Goal: Task Accomplishment & Management: Understand process/instructions

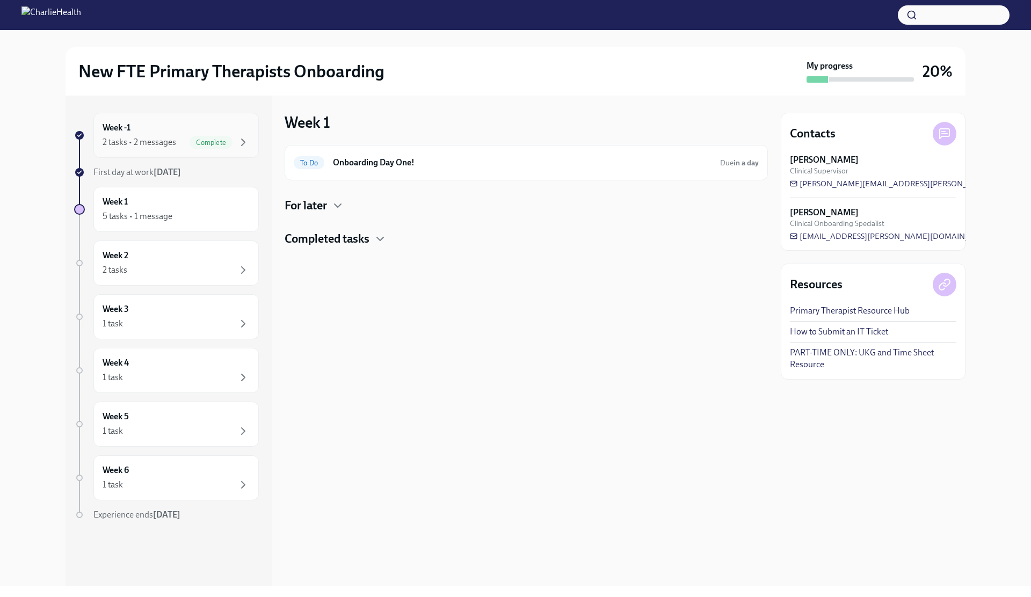
click at [176, 136] on div "2 tasks • 2 messages Complete" at bounding box center [176, 142] width 147 height 13
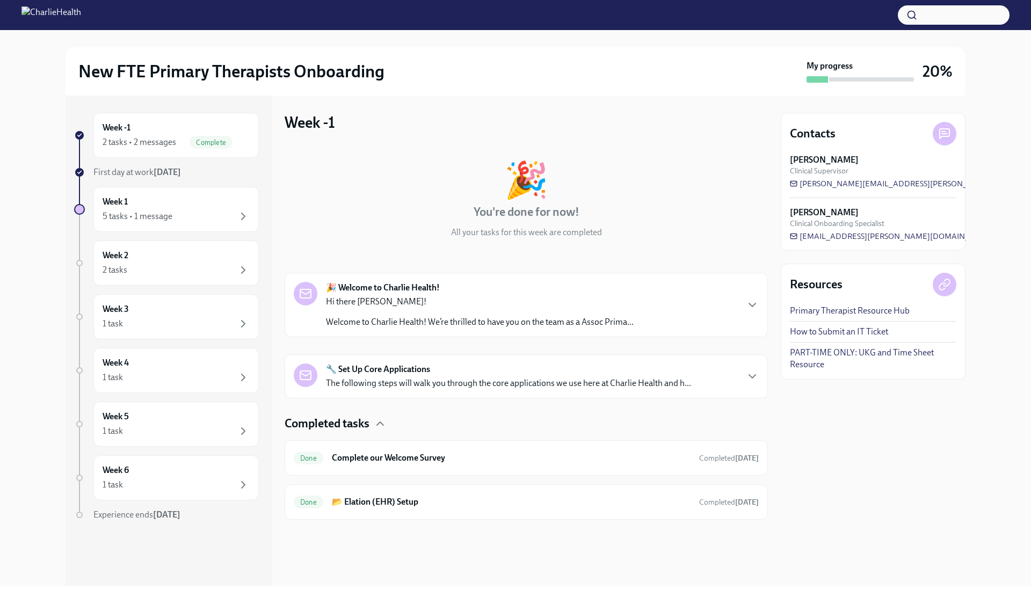
click at [353, 296] on p "Hi there [PERSON_NAME]!" at bounding box center [480, 302] width 308 height 12
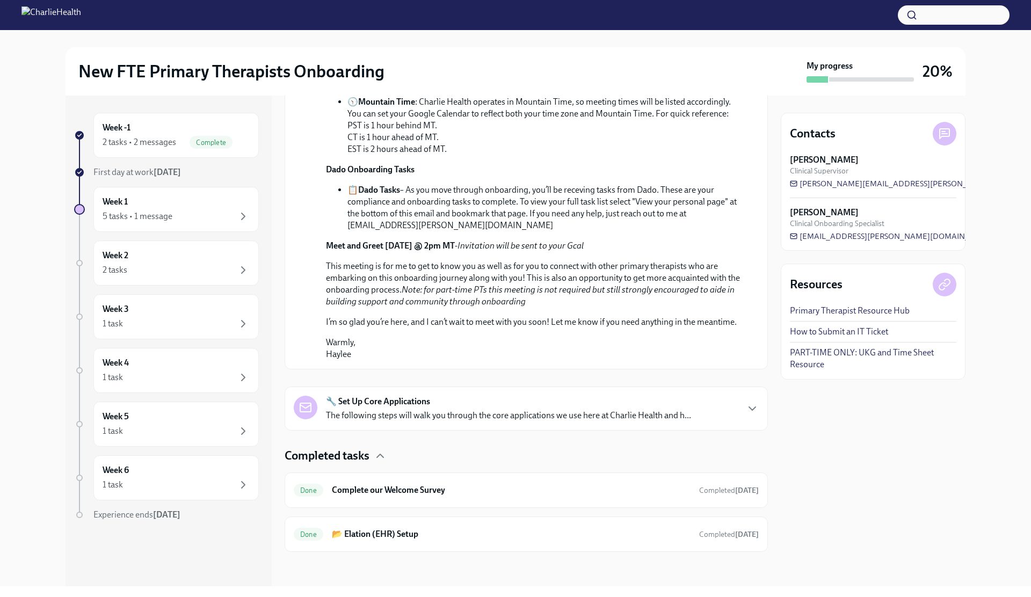
scroll to position [546, 0]
click at [350, 423] on div "🔧 Set Up Core Applications The following steps will walk you through the core a…" at bounding box center [526, 409] width 483 height 44
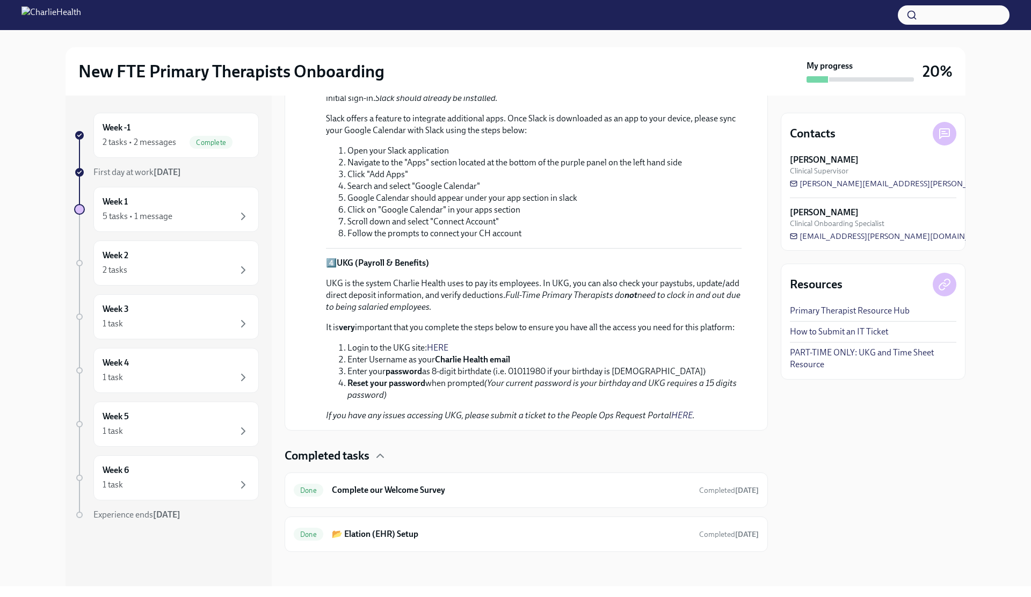
scroll to position [1228, 0]
click at [366, 529] on h6 "📂 Elation (EHR) Setup" at bounding box center [511, 534] width 359 height 12
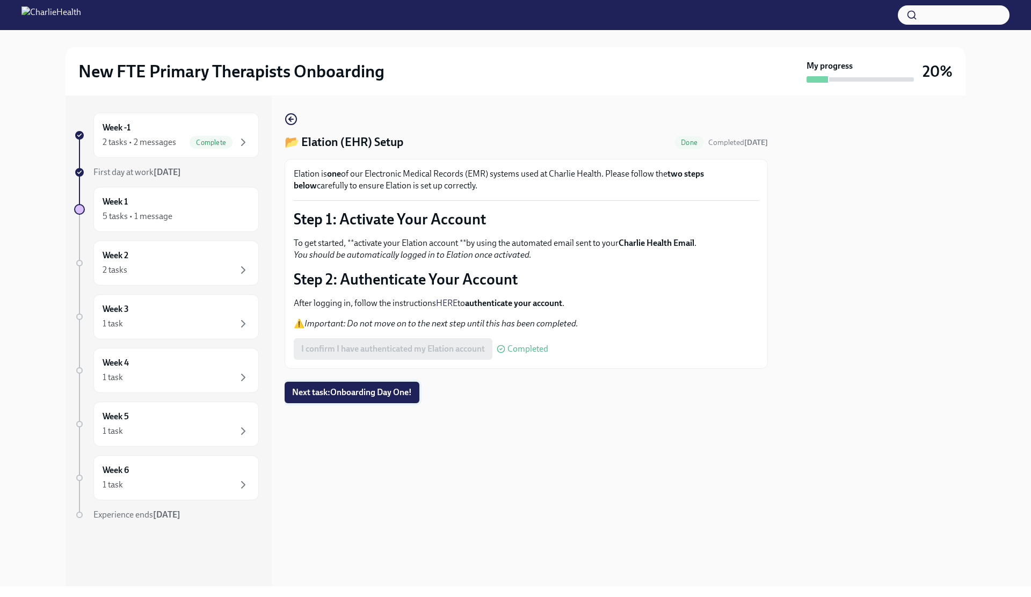
click at [339, 393] on span "Next task : Onboarding Day One!" at bounding box center [352, 392] width 120 height 11
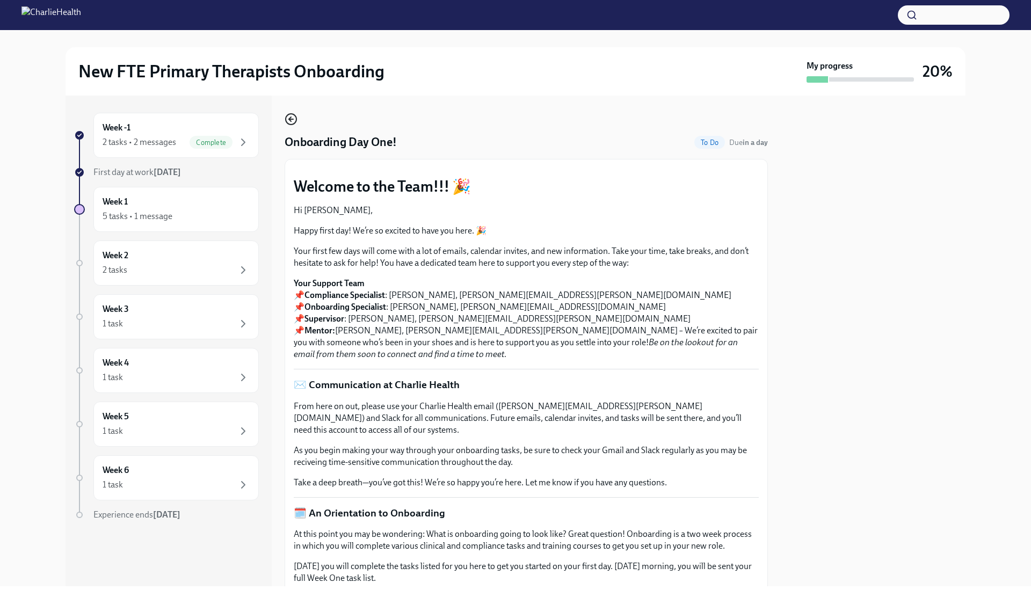
click at [292, 118] on icon "button" at bounding box center [291, 119] width 13 height 13
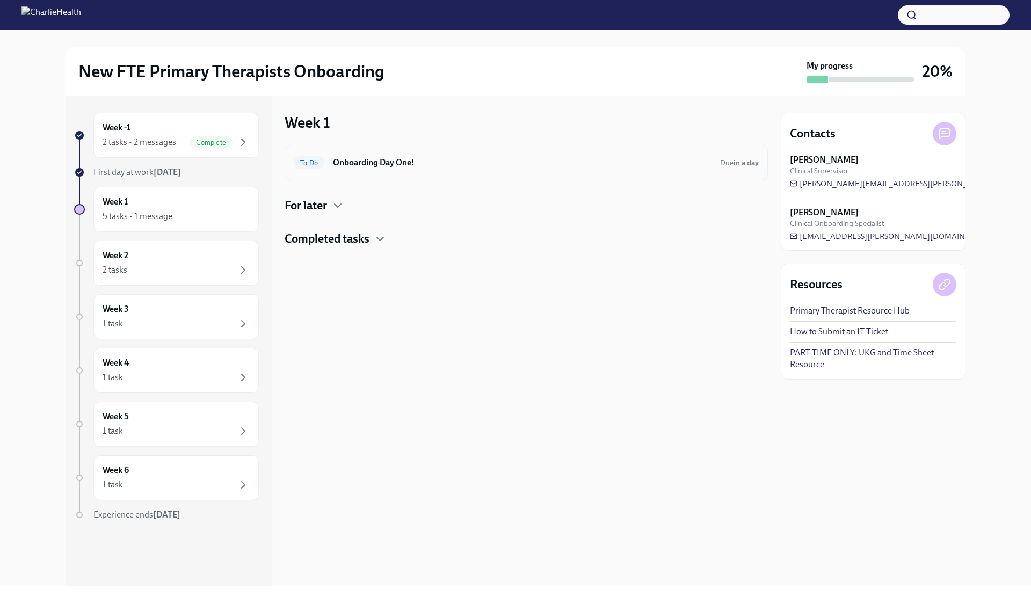
click at [357, 170] on div "To Do Onboarding Day One! Due in a day" at bounding box center [526, 162] width 465 height 17
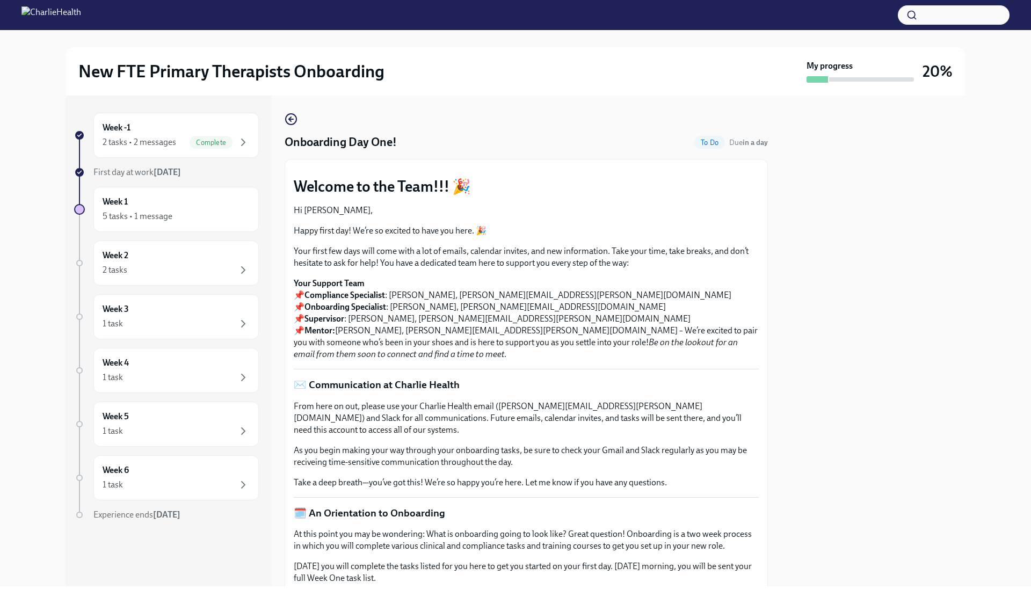
click at [166, 174] on strong "[DATE]" at bounding box center [167, 172] width 27 height 10
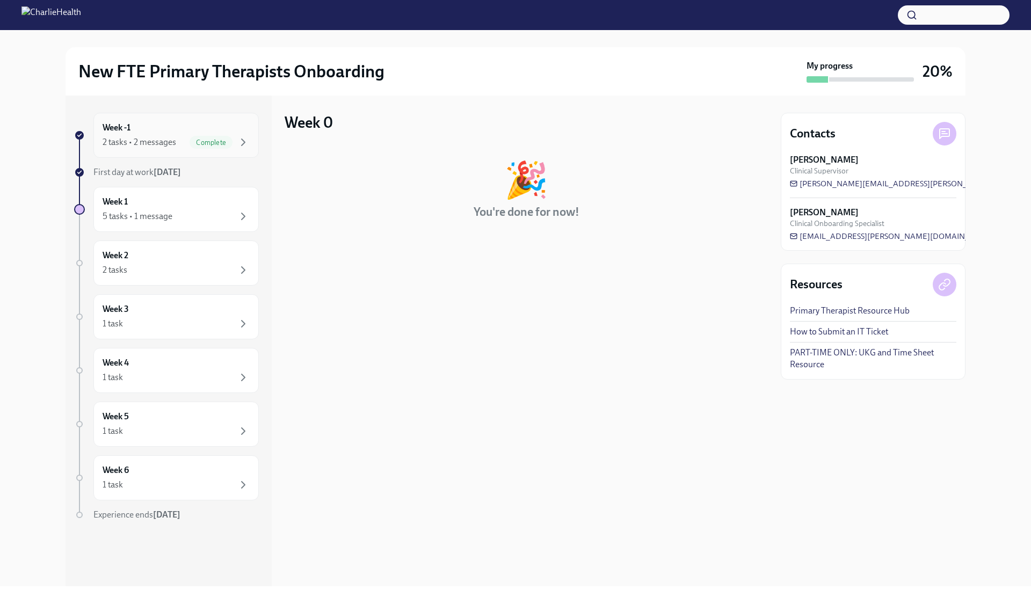
click at [183, 137] on div "2 tasks • 2 messages Complete" at bounding box center [176, 142] width 147 height 13
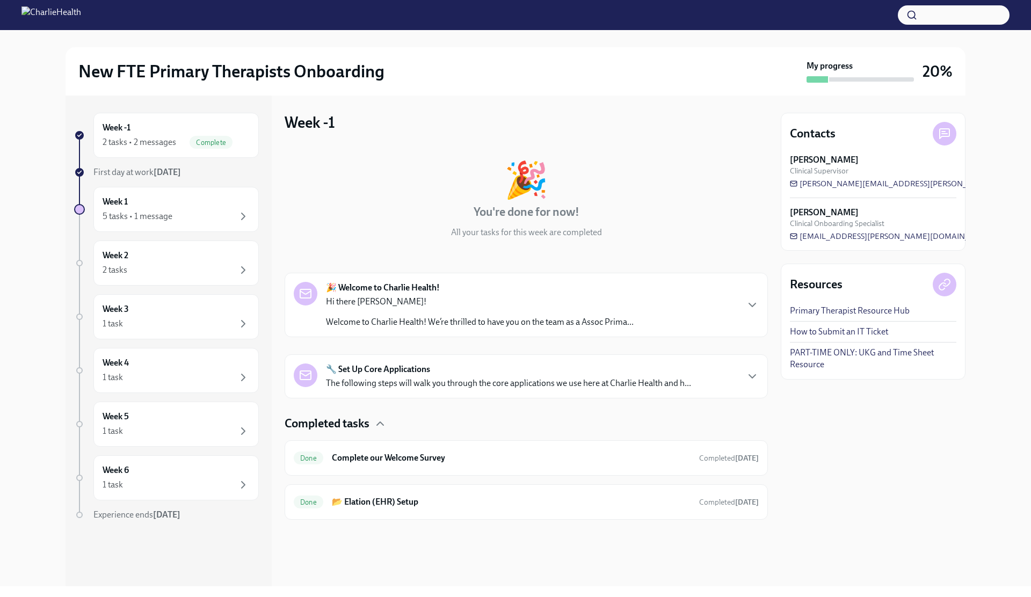
click at [400, 393] on div "🔧 Set Up Core Applications The following steps will walk you through the core a…" at bounding box center [526, 376] width 483 height 44
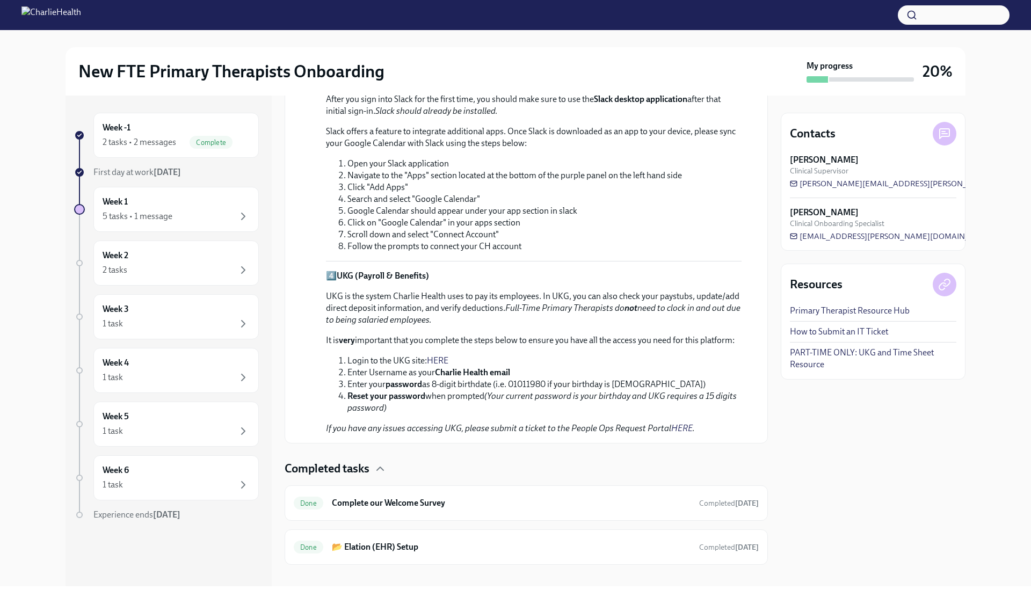
scroll to position [650, 0]
click at [373, 540] on h6 "📂 Elation (EHR) Setup" at bounding box center [511, 546] width 359 height 12
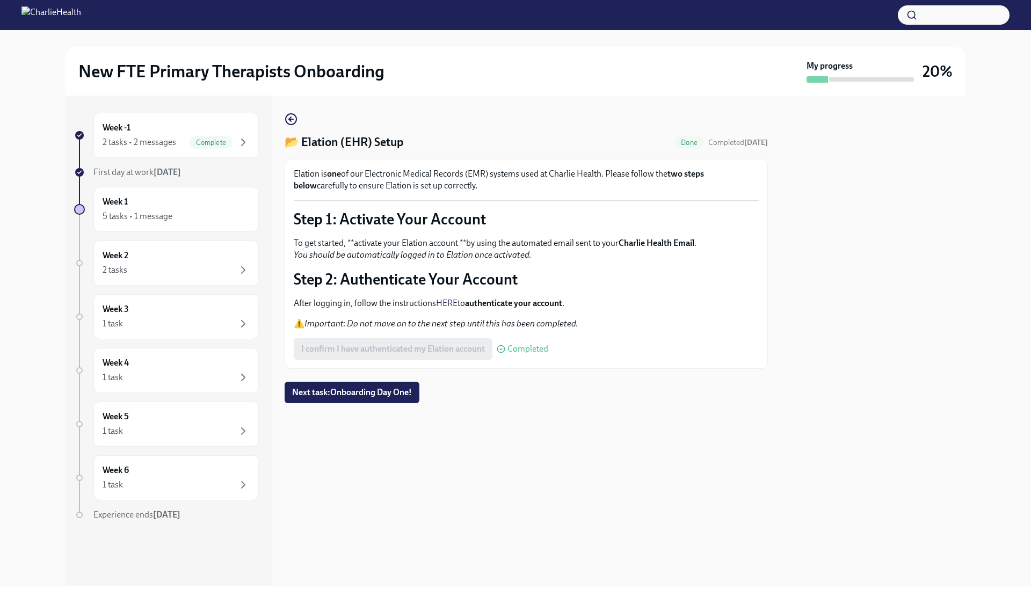
click at [336, 178] on strong "one" at bounding box center [334, 174] width 14 height 10
click at [484, 301] on strong "authenticate your account" at bounding box center [513, 303] width 97 height 10
click at [482, 304] on strong "authenticate your account" at bounding box center [513, 303] width 97 height 10
click at [486, 303] on strong "authenticate your account" at bounding box center [513, 303] width 97 height 10
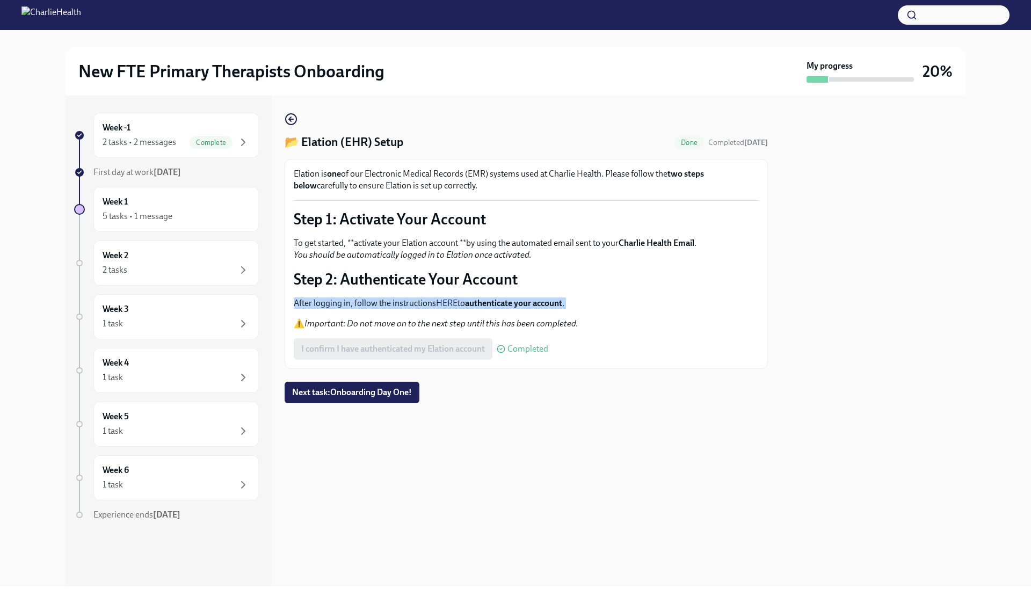
click at [486, 303] on strong "authenticate your account" at bounding box center [513, 303] width 97 height 10
click at [454, 301] on link "HERE" at bounding box center [446, 303] width 21 height 10
click at [351, 396] on span "Next task : Onboarding Day One!" at bounding box center [352, 392] width 120 height 11
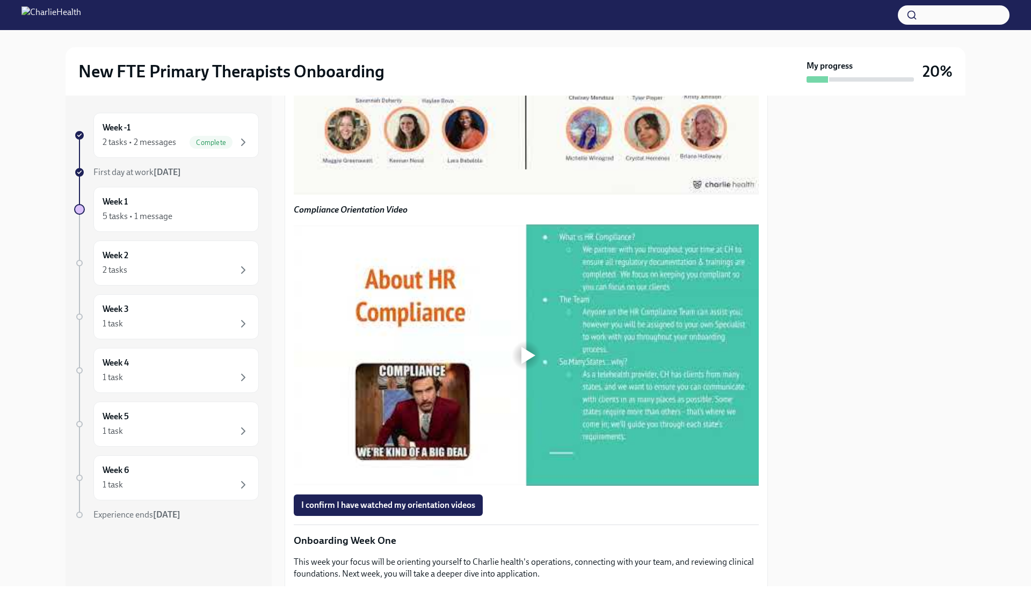
scroll to position [793, 0]
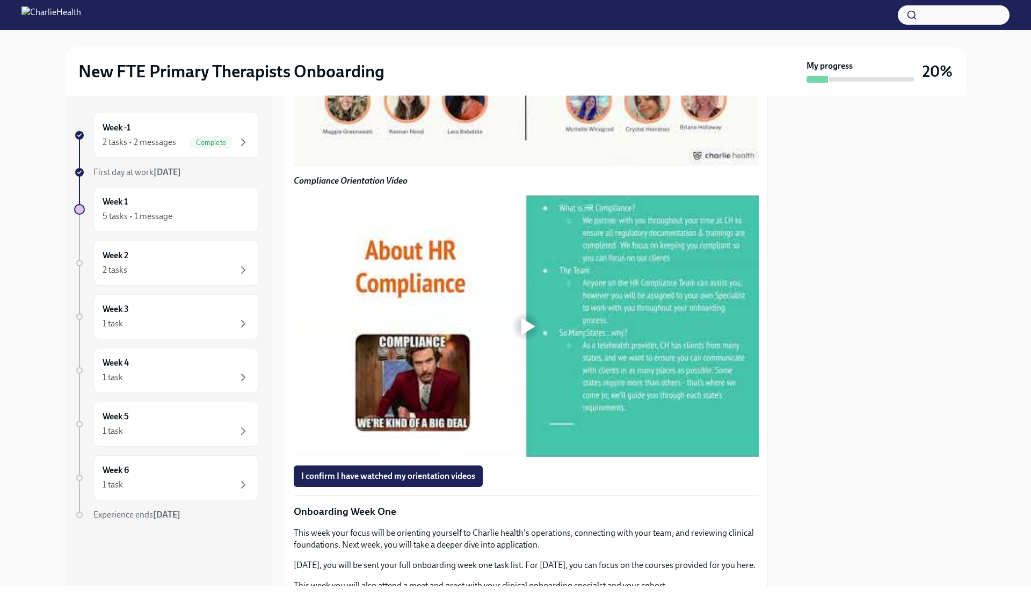
click at [525, 45] on div at bounding box center [528, 35] width 14 height 17
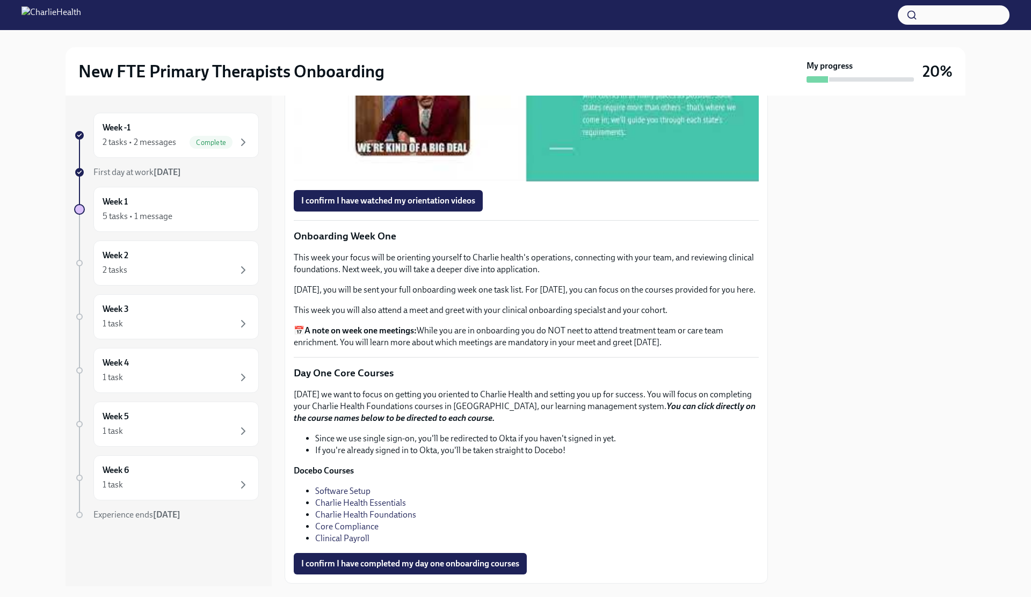
scroll to position [1073, 0]
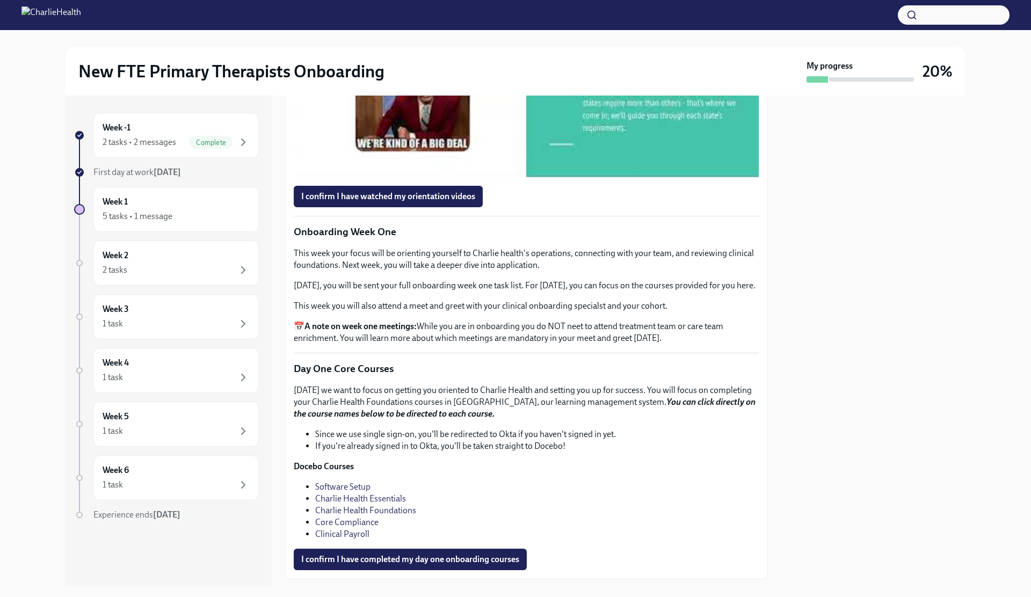
click at [491, 177] on div at bounding box center [526, 47] width 465 height 262
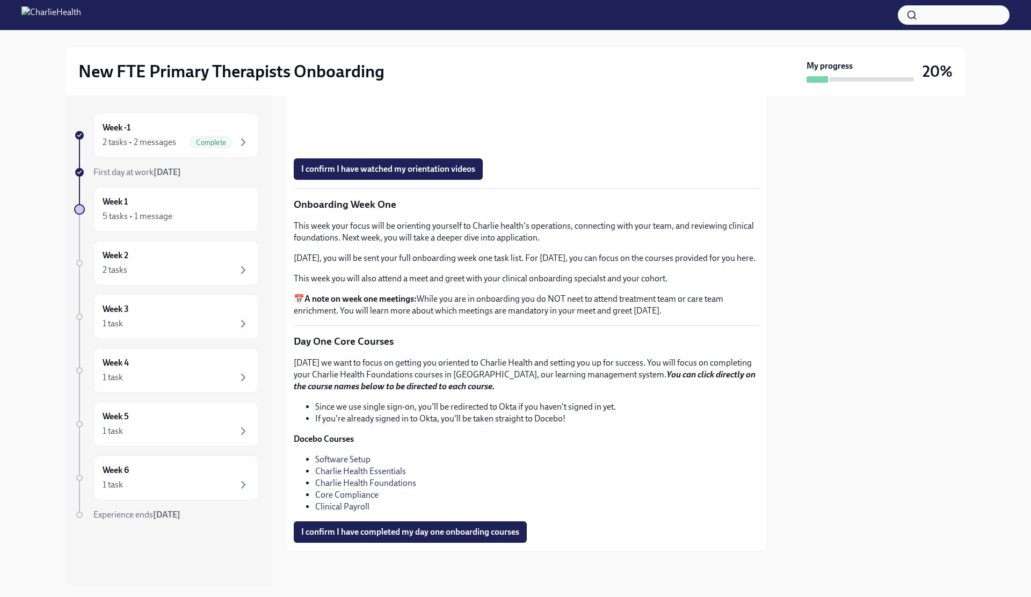
scroll to position [1096, 0]
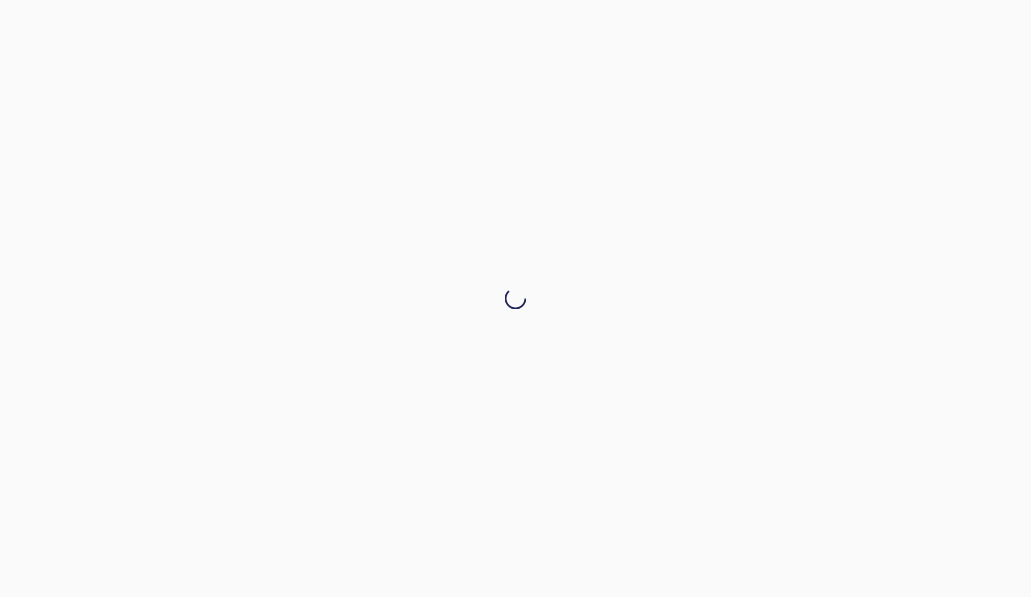
click at [459, 456] on div at bounding box center [515, 298] width 1031 height 597
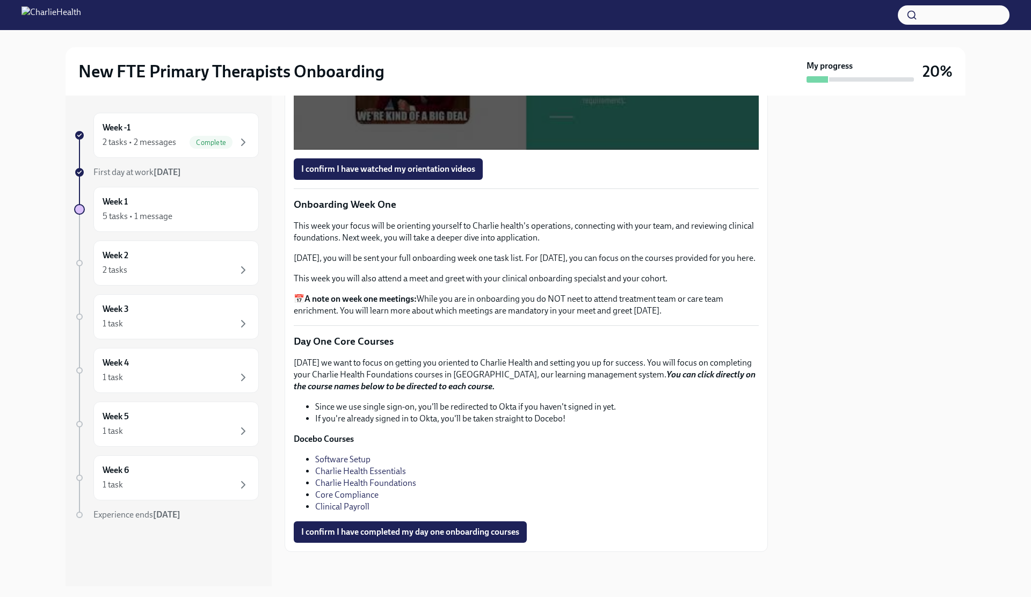
scroll to position [1280, 0]
click at [389, 180] on button "I confirm I have watched my orientation videos" at bounding box center [388, 168] width 189 height 21
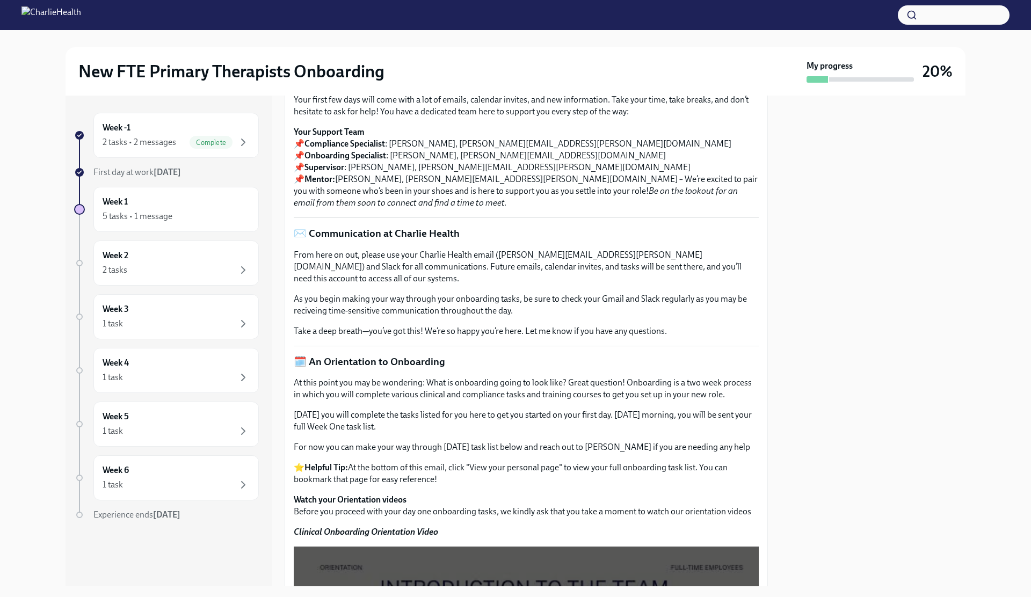
scroll to position [0, 0]
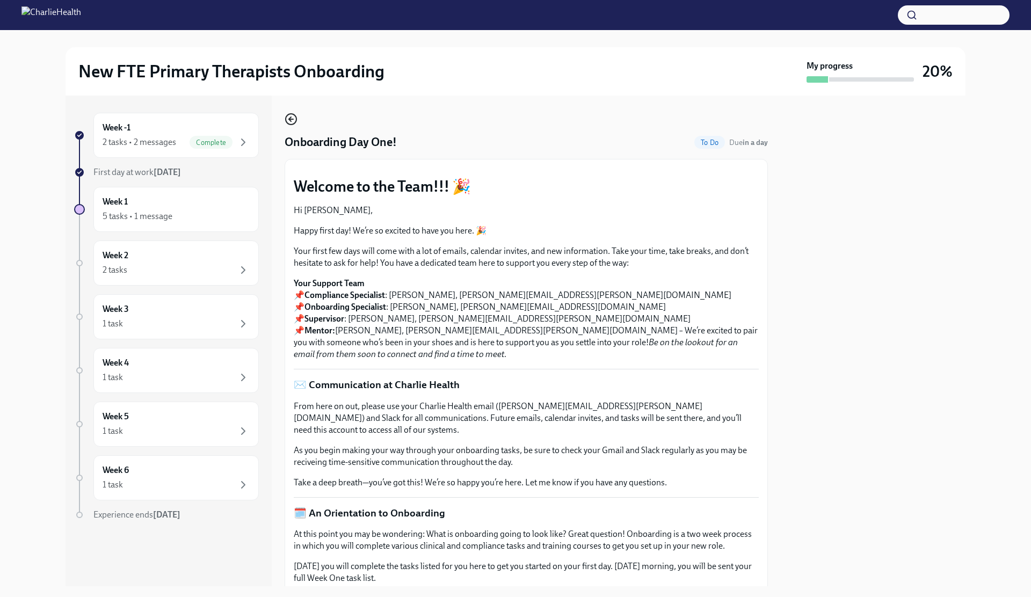
click at [294, 119] on icon "button" at bounding box center [291, 119] width 13 height 13
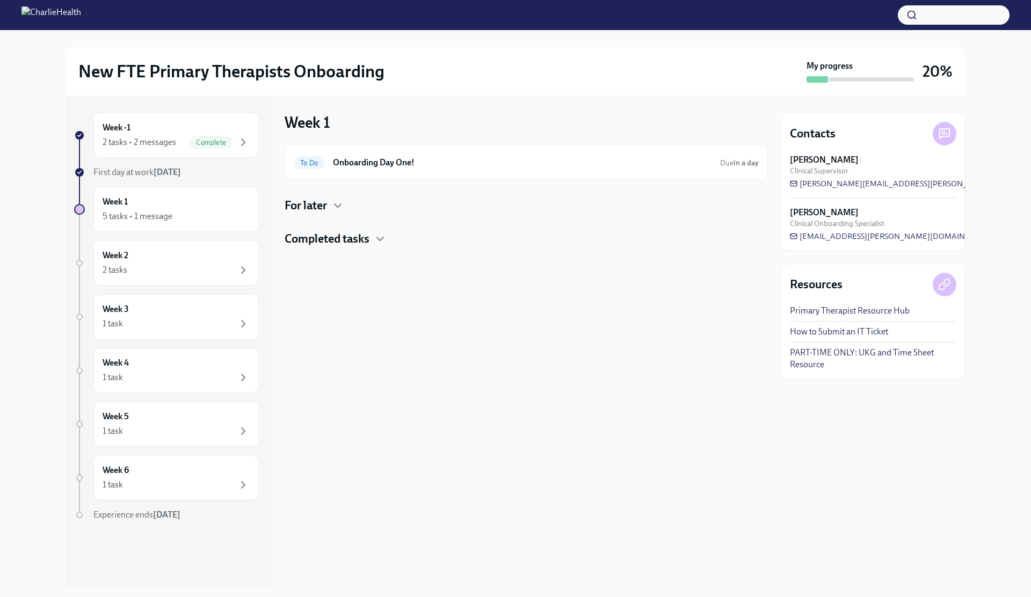
click at [323, 201] on h4 "For later" at bounding box center [306, 206] width 42 height 16
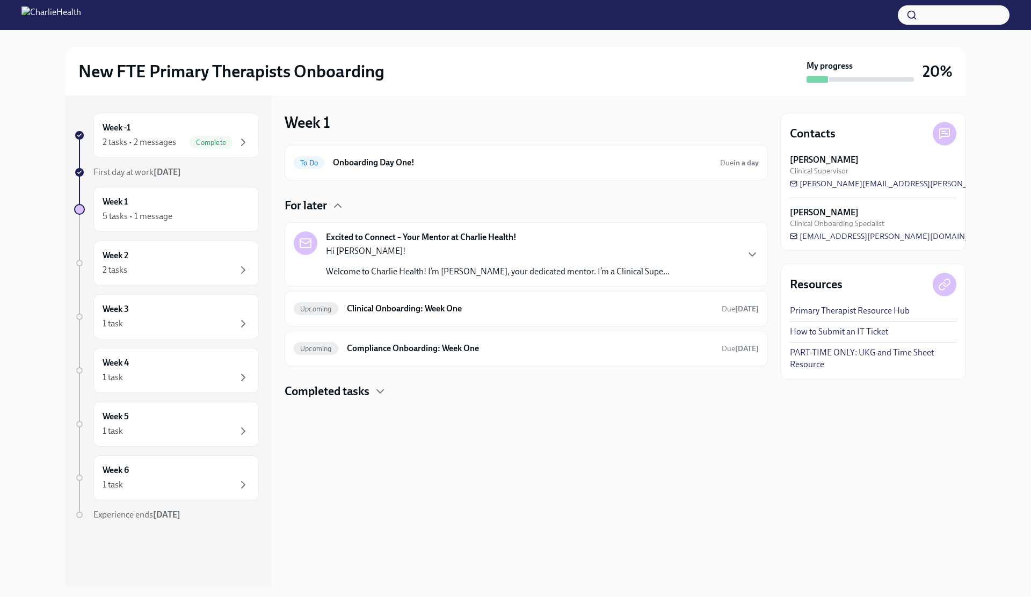
click at [372, 256] on p "Hi [PERSON_NAME]!" at bounding box center [498, 251] width 344 height 12
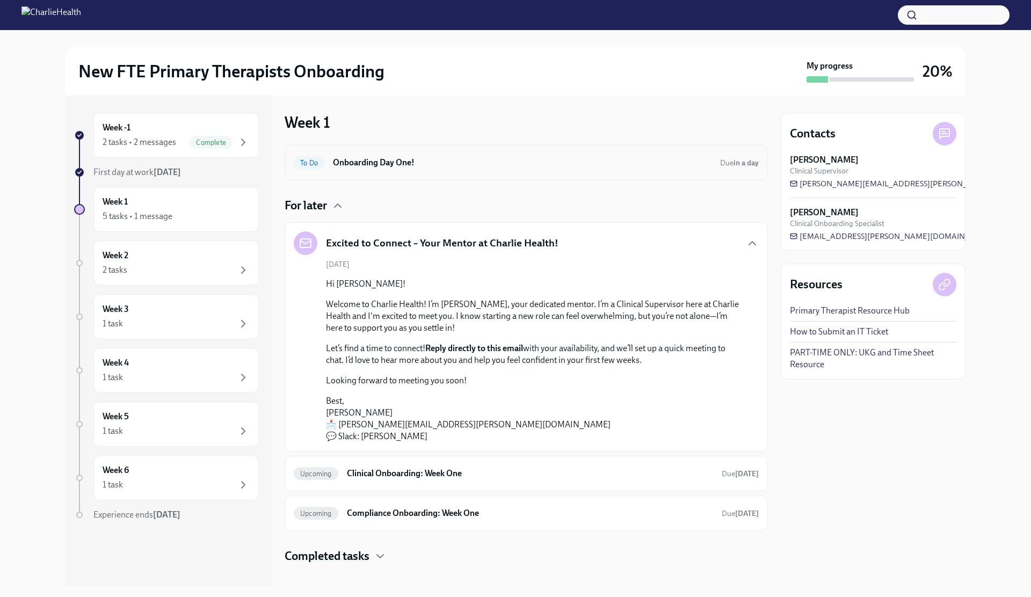
click at [360, 177] on div "To Do Onboarding Day One! Due in a day" at bounding box center [526, 162] width 483 height 35
click at [360, 173] on div "To Do Onboarding Day One! Due in a day" at bounding box center [526, 162] width 483 height 35
click at [364, 165] on h6 "Onboarding Day One!" at bounding box center [522, 163] width 379 height 12
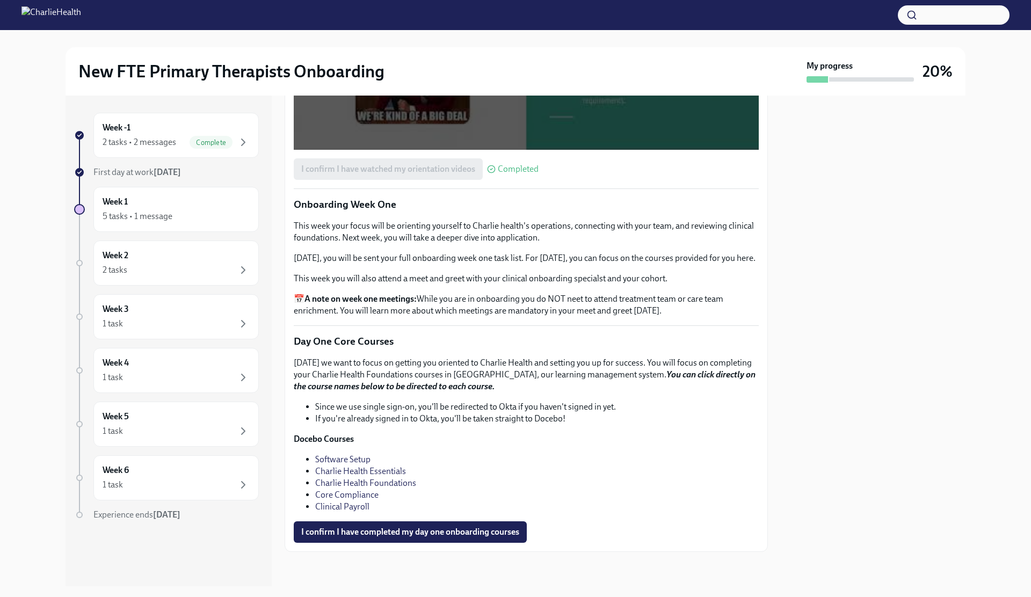
scroll to position [1391, 0]
click at [130, 210] on div "5 tasks • 1 message" at bounding box center [138, 216] width 70 height 12
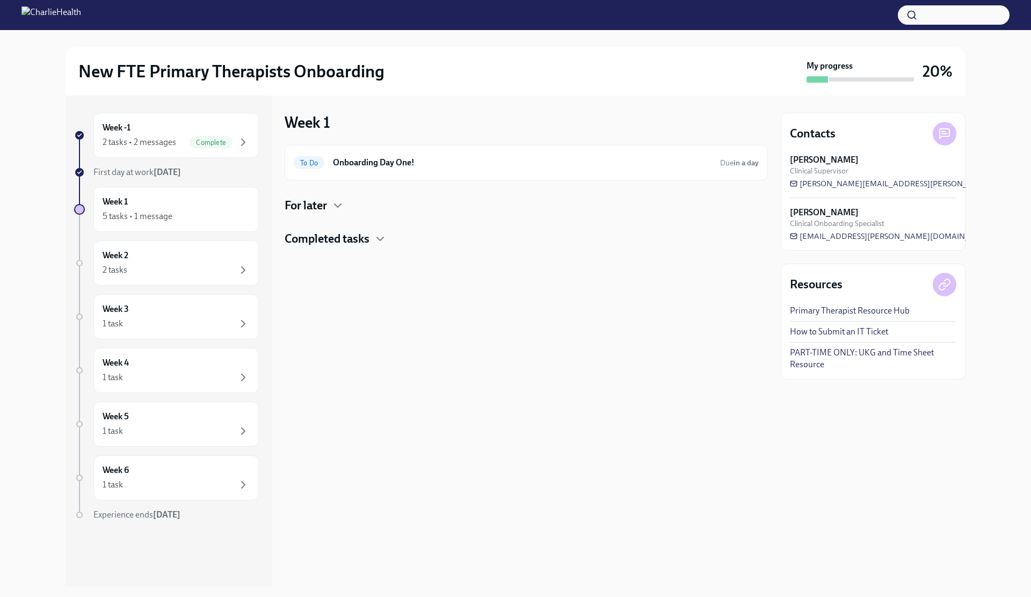
click at [329, 235] on h4 "Completed tasks" at bounding box center [327, 239] width 85 height 16
click at [331, 204] on div "For later" at bounding box center [526, 206] width 483 height 16
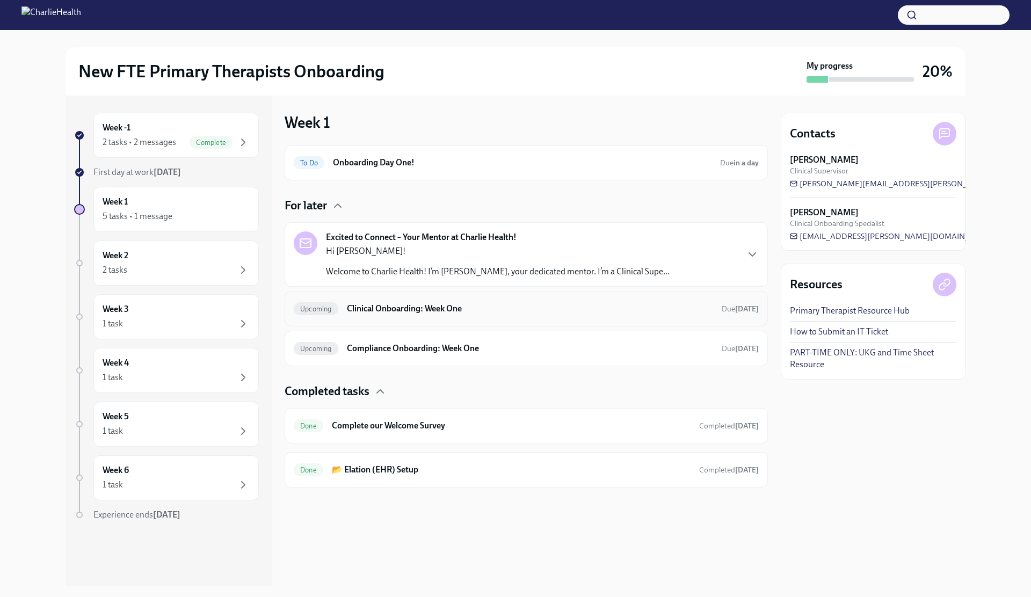
click at [365, 319] on div "Upcoming Clinical Onboarding: Week One Due [DATE]" at bounding box center [526, 308] width 483 height 35
click at [401, 271] on p "Welcome to Charlie Health! I’m [PERSON_NAME], your dedicated mentor. I’m a Clin…" at bounding box center [498, 272] width 344 height 12
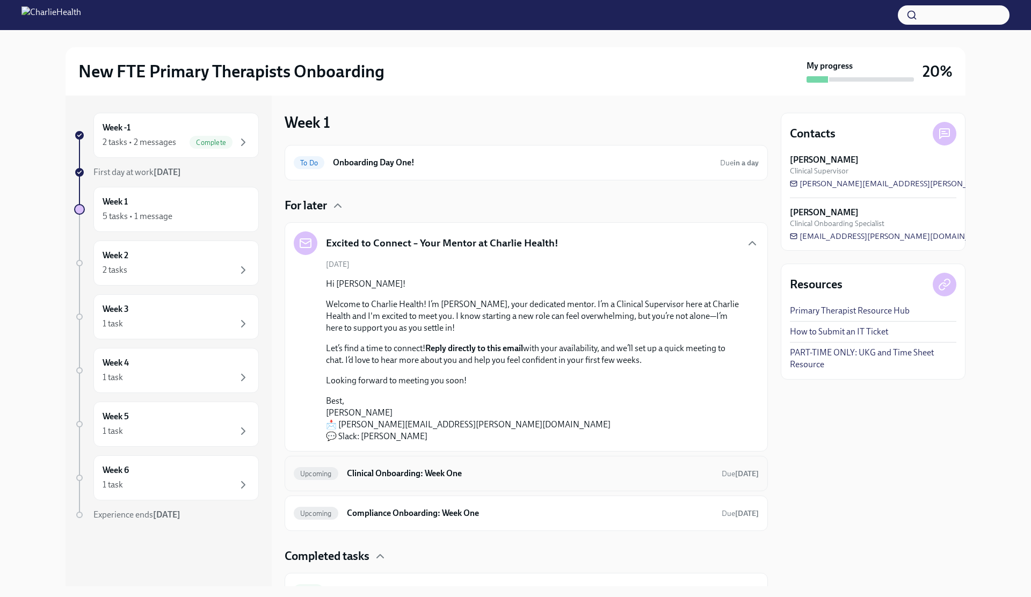
click at [385, 466] on div "Upcoming Clinical Onboarding: Week One Due [DATE]" at bounding box center [526, 473] width 465 height 17
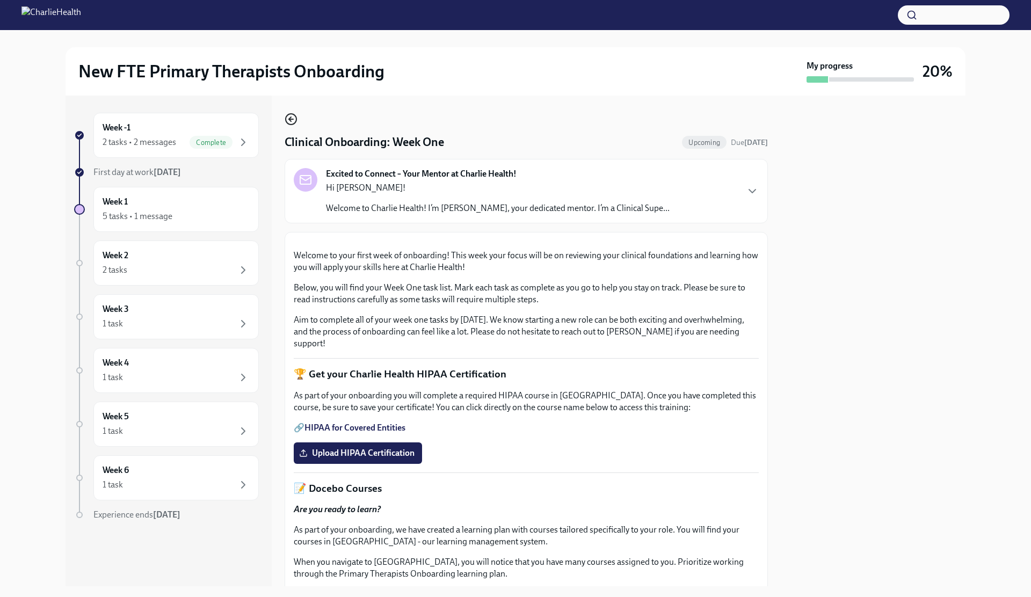
click at [292, 117] on icon "button" at bounding box center [291, 119] width 13 height 13
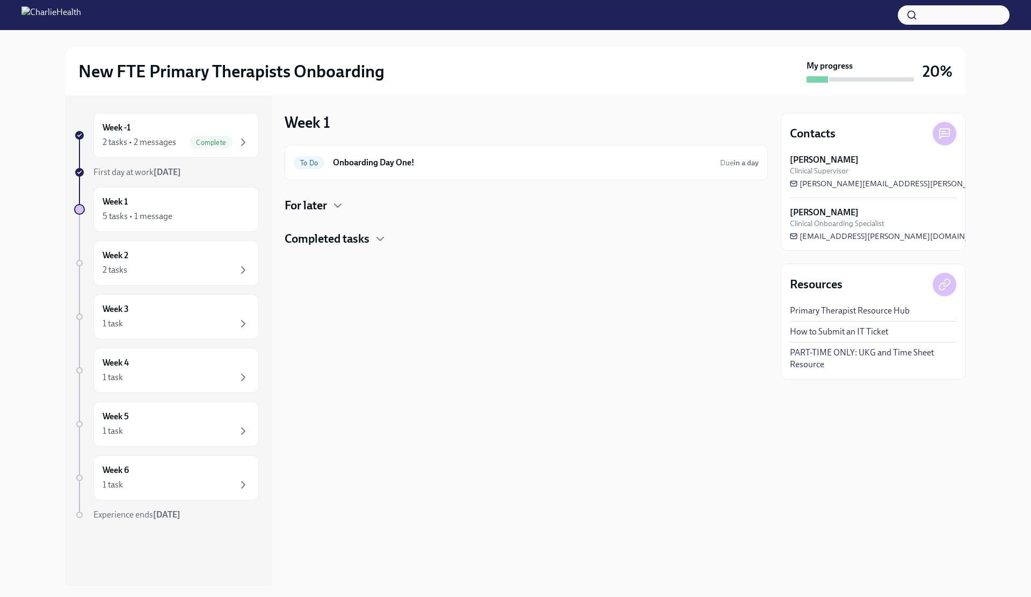
click at [311, 206] on h4 "For later" at bounding box center [306, 206] width 42 height 16
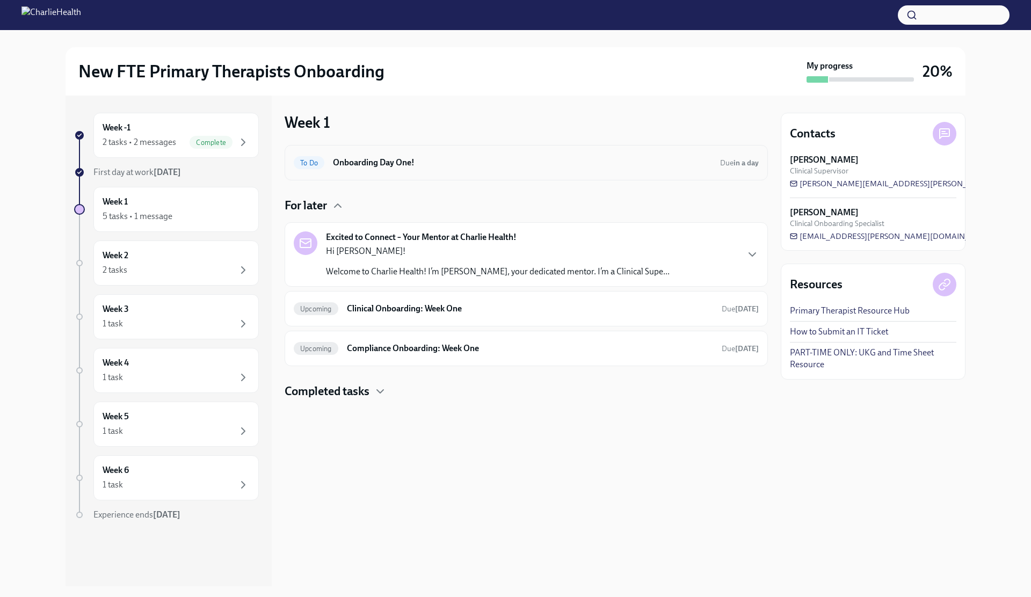
click at [434, 172] on div "To Do Onboarding Day One! Due in a day" at bounding box center [526, 162] width 483 height 35
click at [397, 159] on h6 "Onboarding Day One!" at bounding box center [522, 163] width 379 height 12
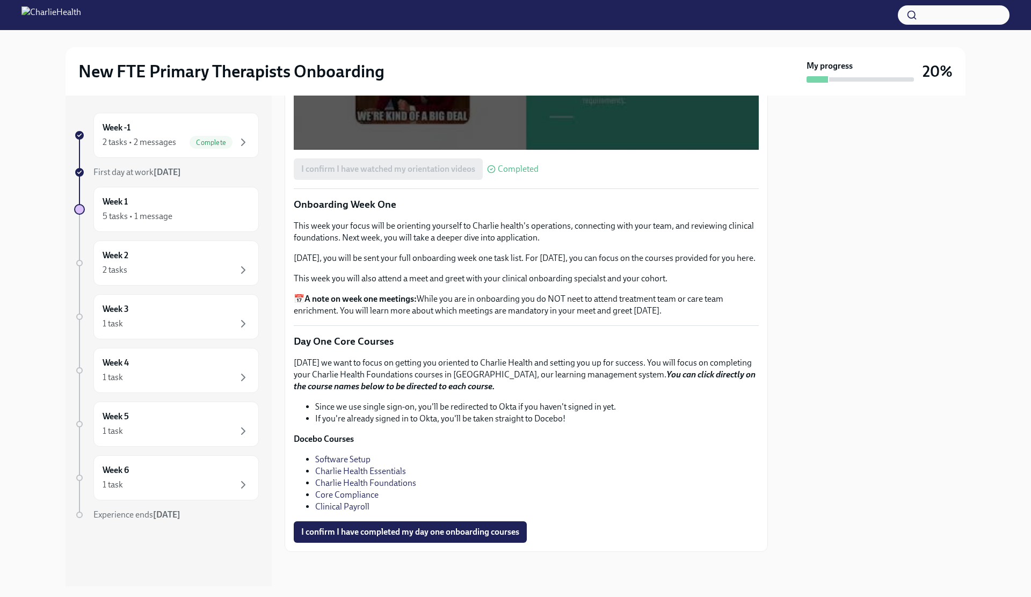
scroll to position [1391, 0]
click at [346, 457] on link "Software Setup" at bounding box center [342, 459] width 55 height 10
